Goal: Information Seeking & Learning: Find contact information

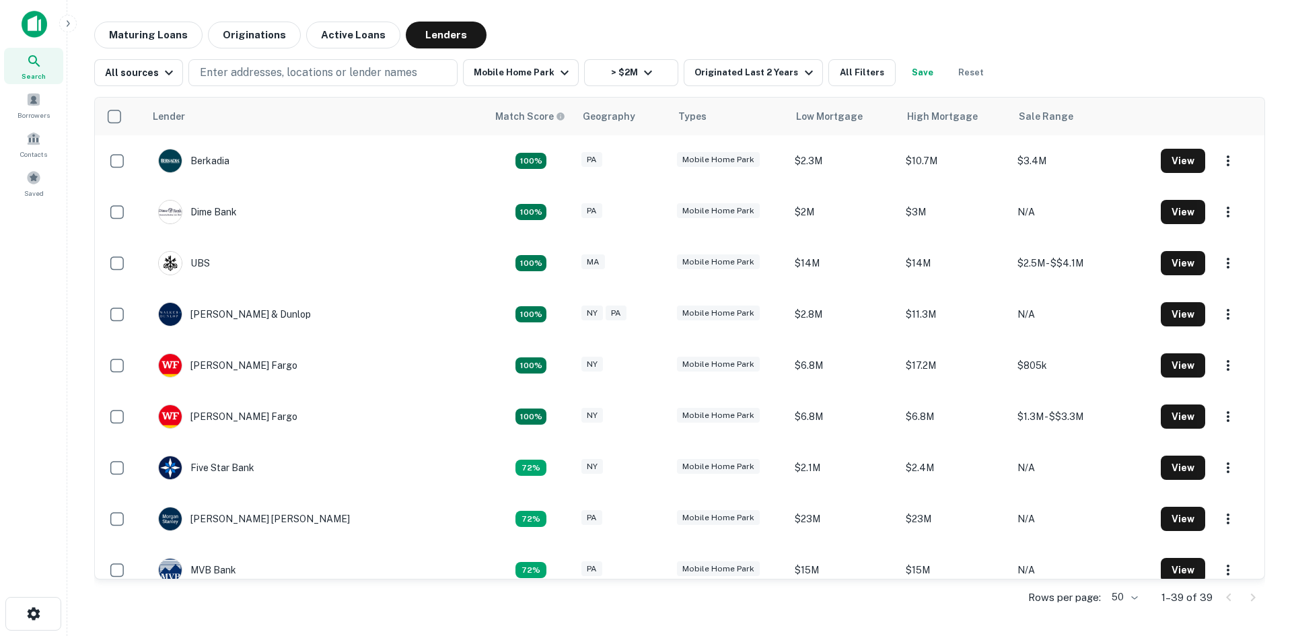
click at [36, 59] on icon at bounding box center [33, 60] width 11 height 11
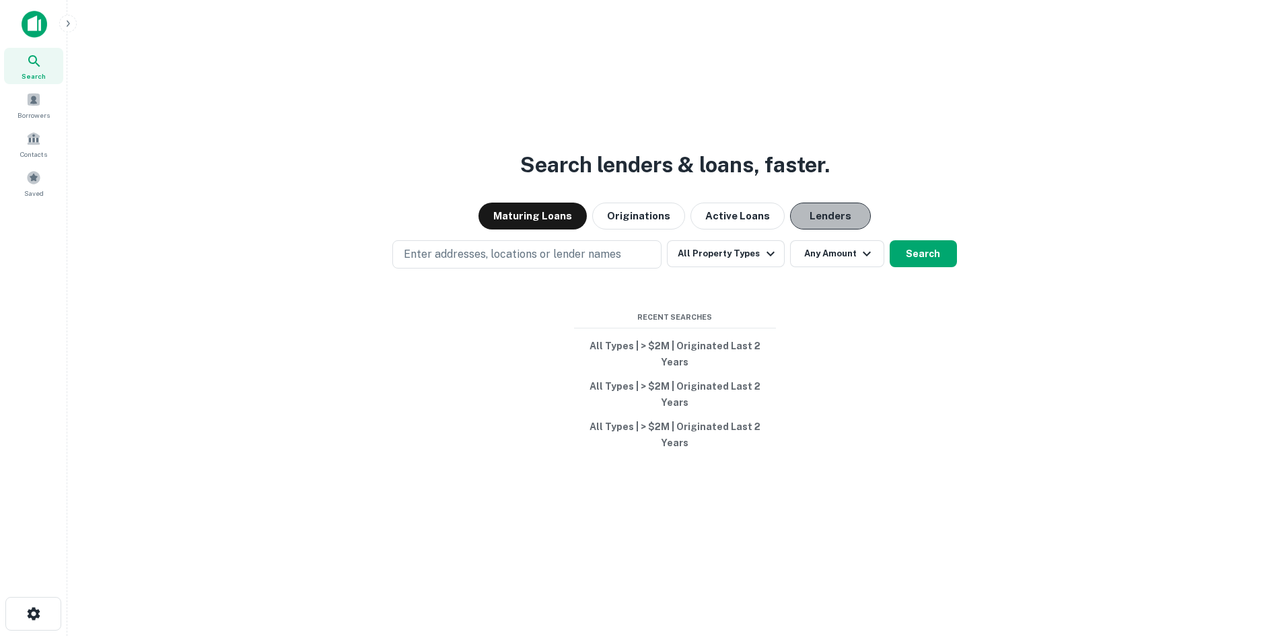
click at [807, 229] on button "Lenders" at bounding box center [830, 216] width 81 height 27
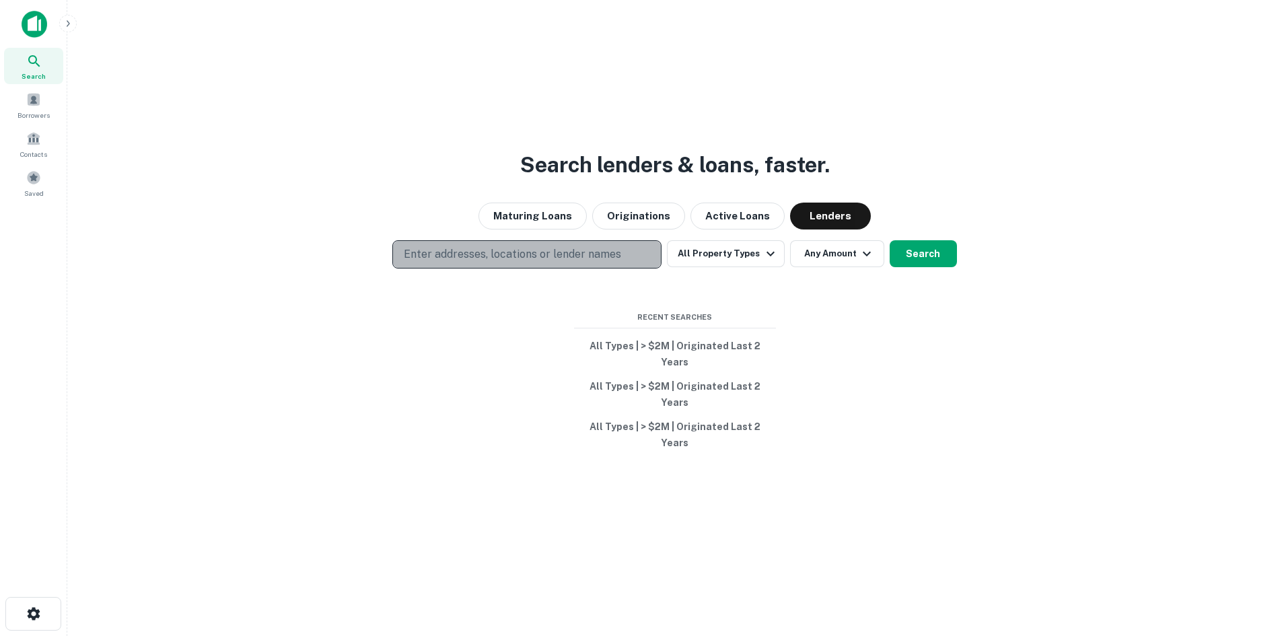
click at [591, 262] on p "Enter addresses, locations or lender names" at bounding box center [512, 254] width 217 height 16
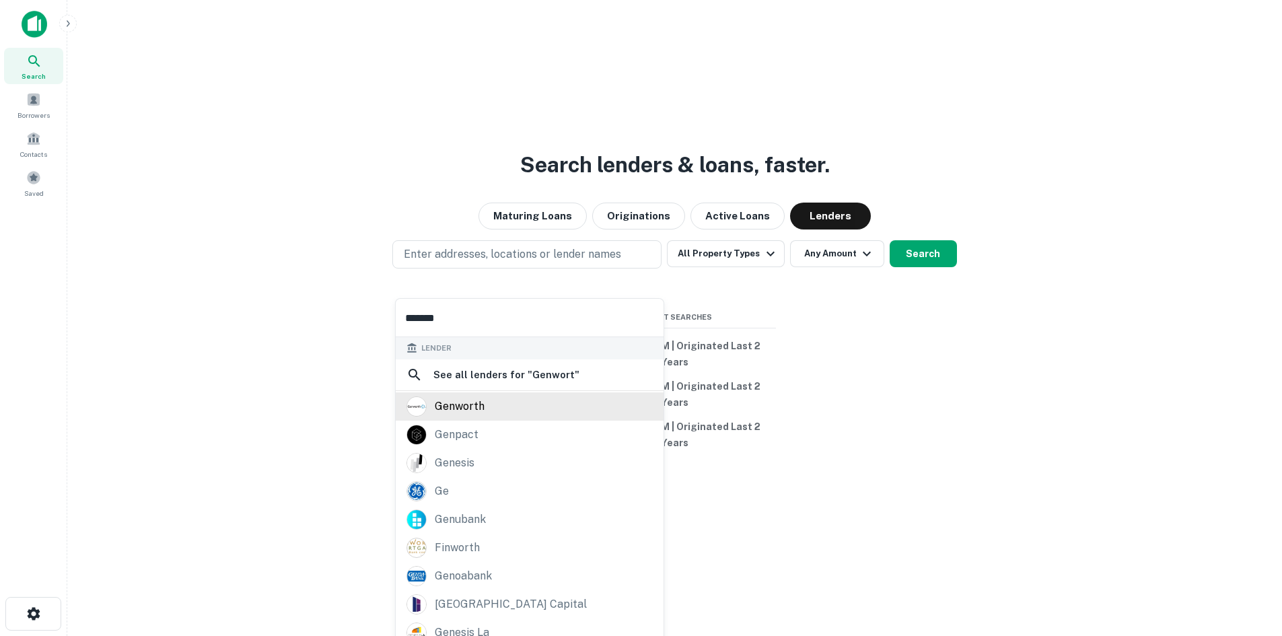
type input "*******"
click at [511, 411] on div "genworth" at bounding box center [529, 406] width 246 height 20
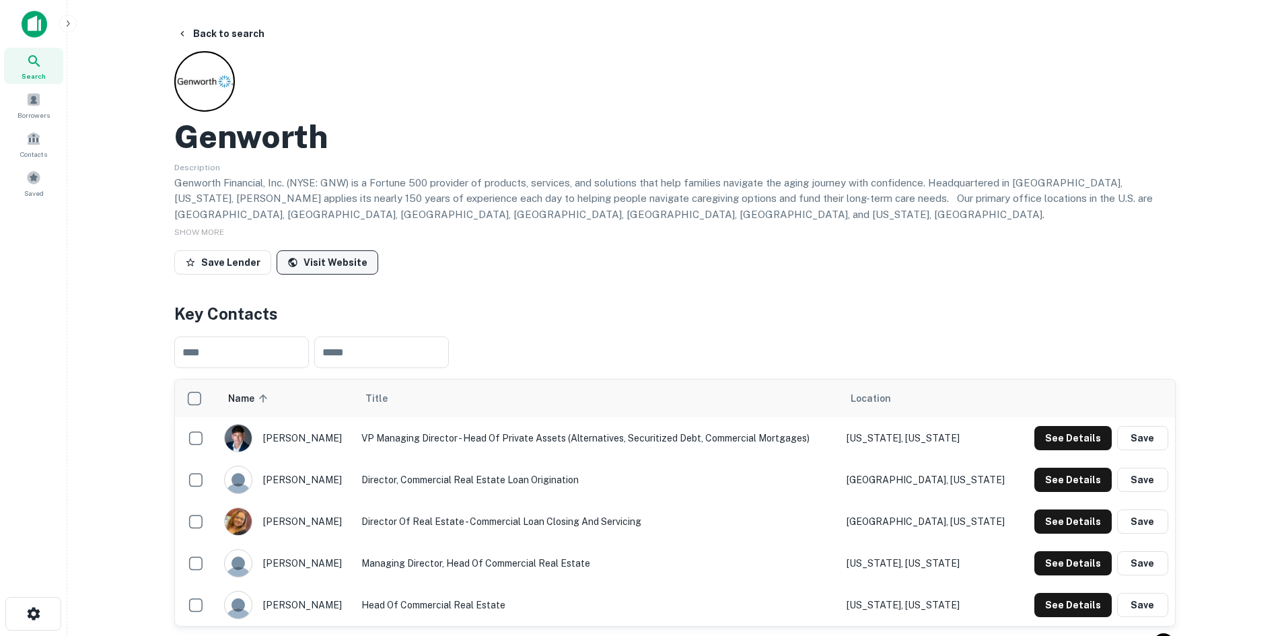
click at [297, 264] on link "Visit Website" at bounding box center [328, 262] width 102 height 24
